Goal: Task Accomplishment & Management: Manage account settings

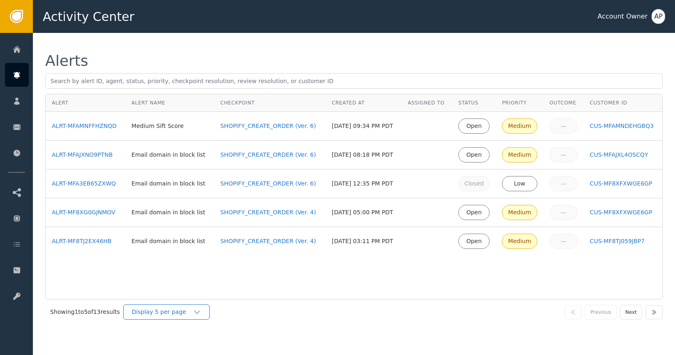
drag, startPoint x: 173, startPoint y: 309, endPoint x: 179, endPoint y: 312, distance: 6.6
click at [173, 309] on div "Display 5 per page" at bounding box center [162, 311] width 61 height 9
click at [187, 346] on div "Display 25 per page" at bounding box center [169, 345] width 66 height 9
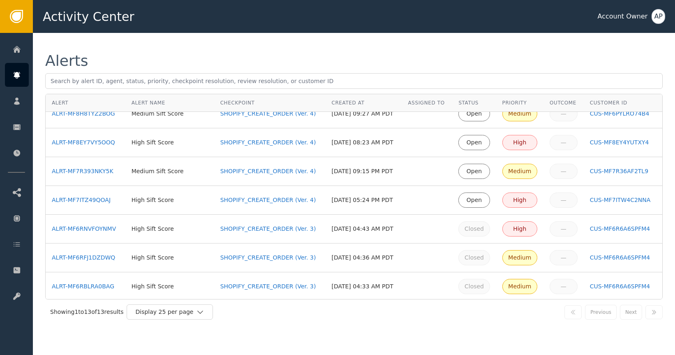
scroll to position [187, 0]
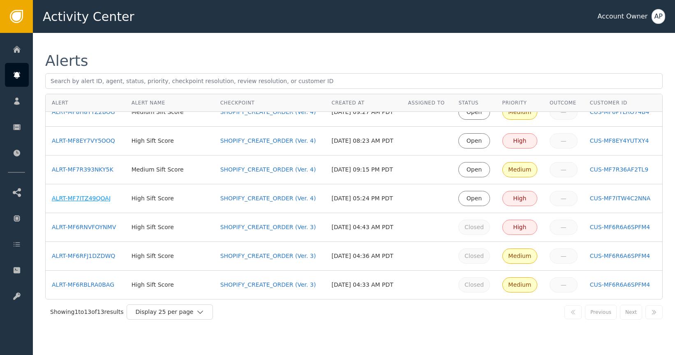
click at [95, 199] on div "ALRT-MF7ITZ49QOAJ" at bounding box center [85, 198] width 67 height 9
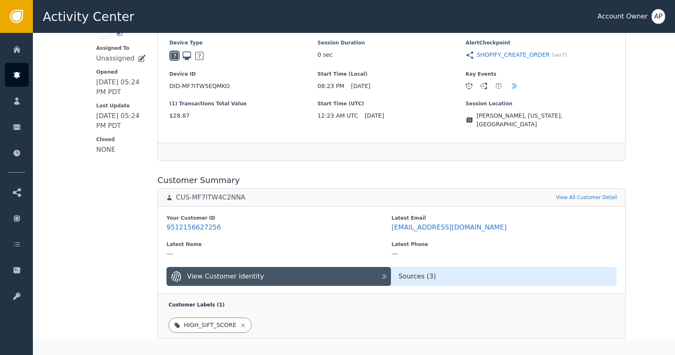
scroll to position [198, 0]
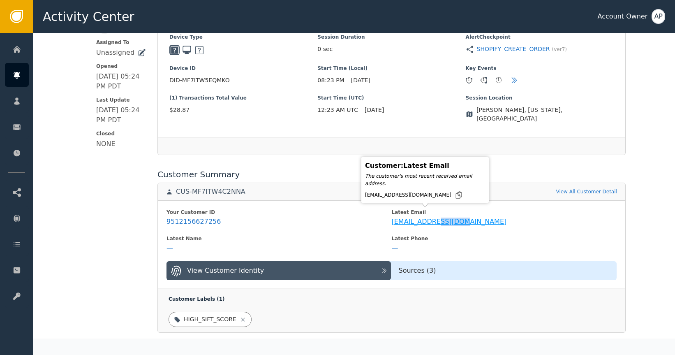
copy div "outlook"
click at [454, 193] on icon at bounding box center [458, 195] width 8 height 8
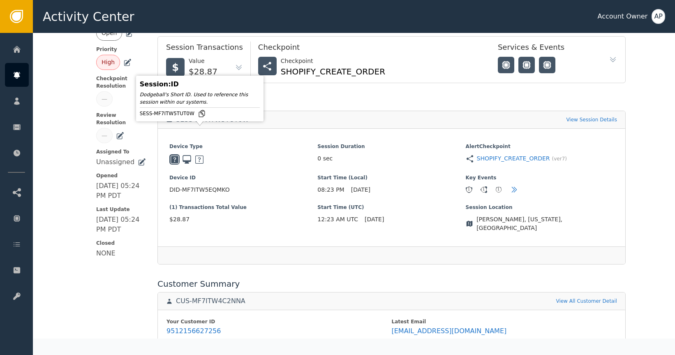
scroll to position [46, 0]
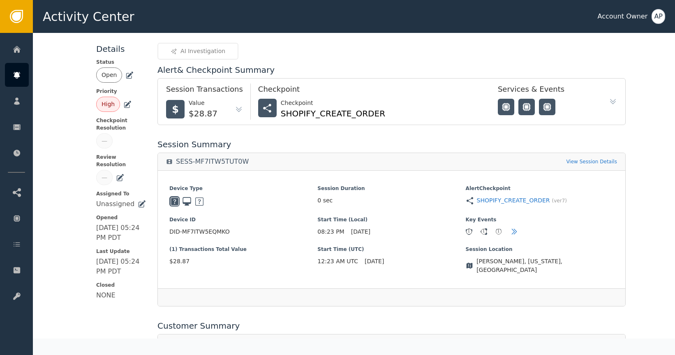
click at [125, 78] on icon at bounding box center [129, 75] width 8 height 8
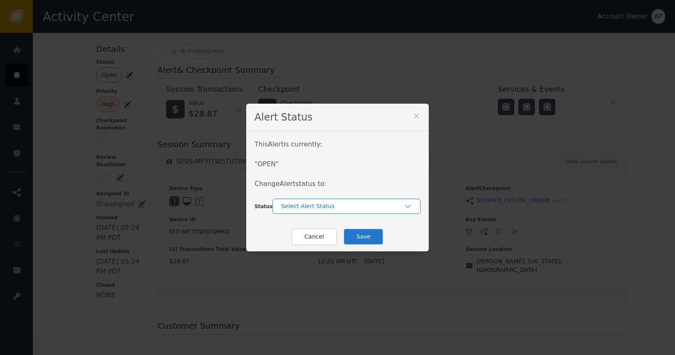
click at [299, 200] on div "Select Alert Status" at bounding box center [346, 205] width 148 height 15
click at [344, 180] on div "This Alert is currently: " OPEN " Change Alert status to:" at bounding box center [337, 168] width 166 height 59
click at [353, 208] on div "Select Alert Status" at bounding box center [342, 206] width 122 height 9
click at [330, 238] on div "Closed" at bounding box center [346, 240] width 131 height 9
click at [355, 239] on button "Save" at bounding box center [363, 236] width 40 height 17
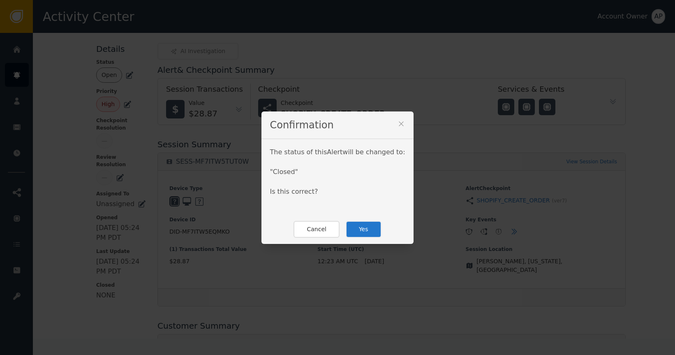
drag, startPoint x: 367, startPoint y: 229, endPoint x: 368, endPoint y: 235, distance: 5.8
click at [367, 229] on button "Yes" at bounding box center [364, 229] width 36 height 17
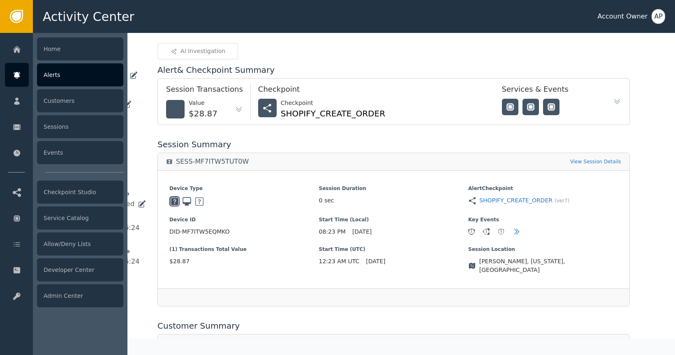
click at [58, 74] on div "Alerts" at bounding box center [80, 74] width 86 height 23
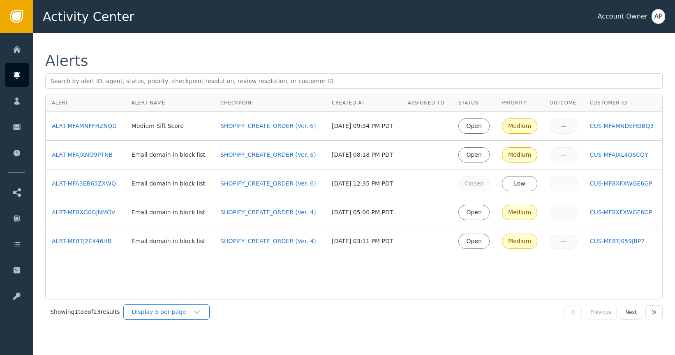
click at [178, 310] on div "Display 5 per page" at bounding box center [162, 311] width 61 height 9
click at [180, 341] on div "Display 25 per page" at bounding box center [168, 346] width 82 height 16
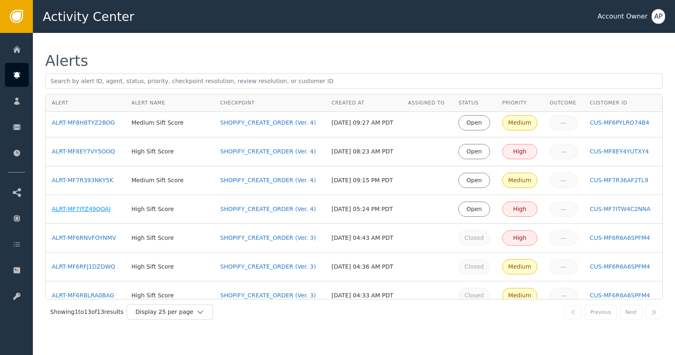
scroll to position [176, 0]
click at [81, 206] on div "ALRT-MF7ITZ49QOAJ" at bounding box center [85, 208] width 67 height 9
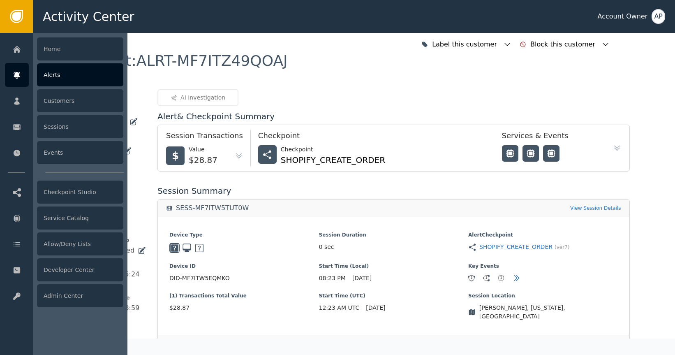
click at [18, 77] on icon at bounding box center [17, 75] width 8 height 9
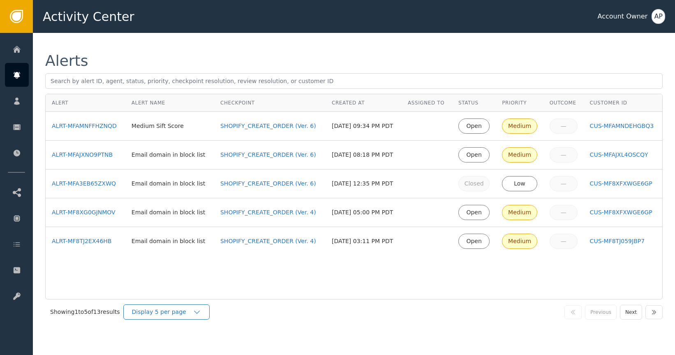
click at [186, 308] on div "Display 5 per page" at bounding box center [162, 311] width 61 height 9
click at [180, 347] on div "Display 25 per page" at bounding box center [169, 345] width 66 height 9
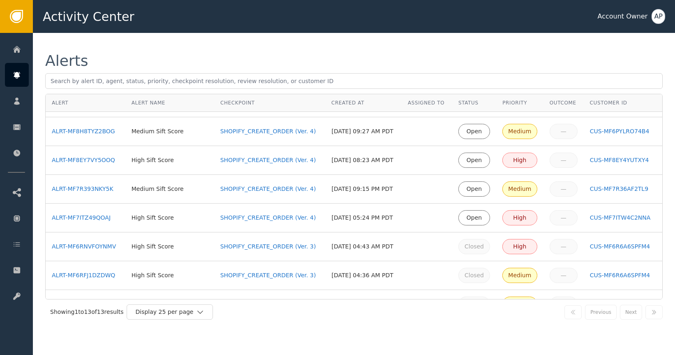
scroll to position [187, 0]
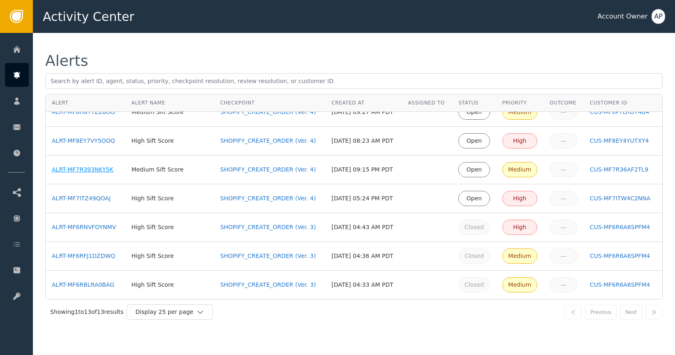
click at [99, 170] on div "ALRT-MF7R393NKY5K" at bounding box center [85, 169] width 67 height 9
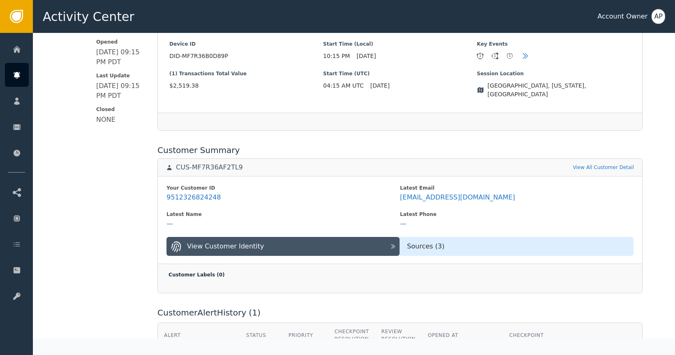
scroll to position [226, 0]
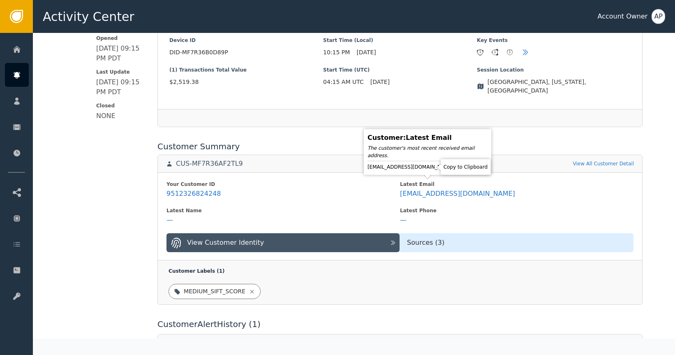
click at [458, 167] on icon at bounding box center [461, 167] width 6 height 7
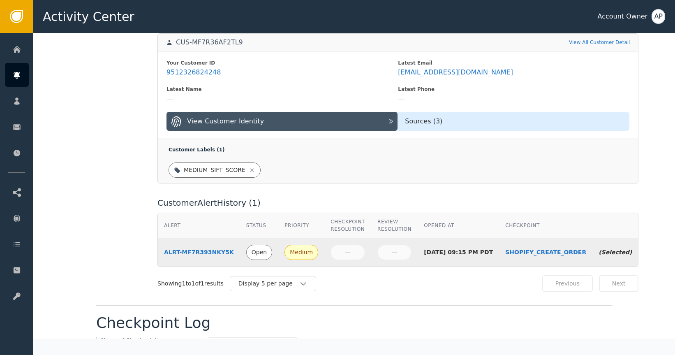
scroll to position [297, 0]
